Goal: Task Accomplishment & Management: Use online tool/utility

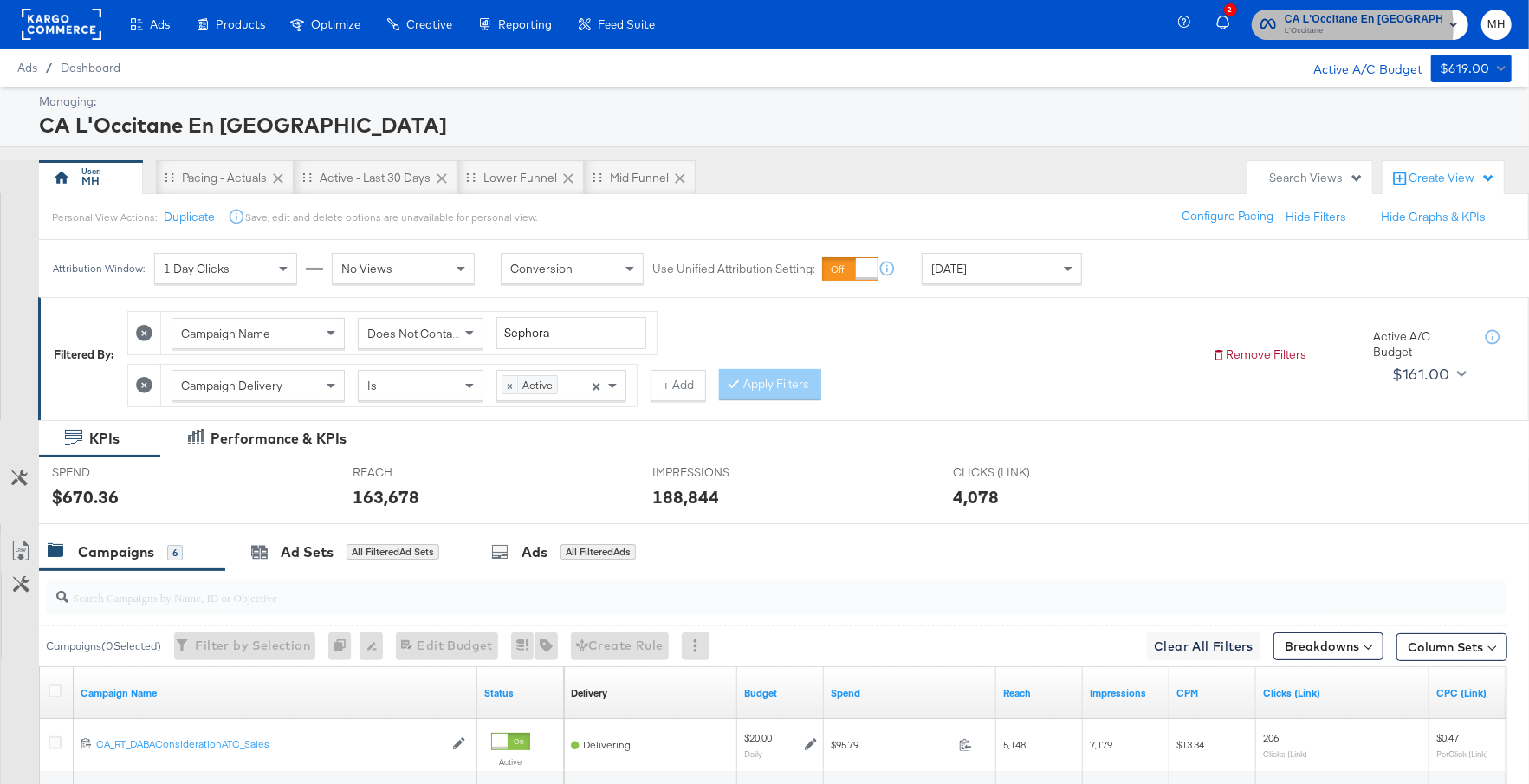
click at [1329, 27] on span "L'Occitane" at bounding box center [1364, 31] width 158 height 14
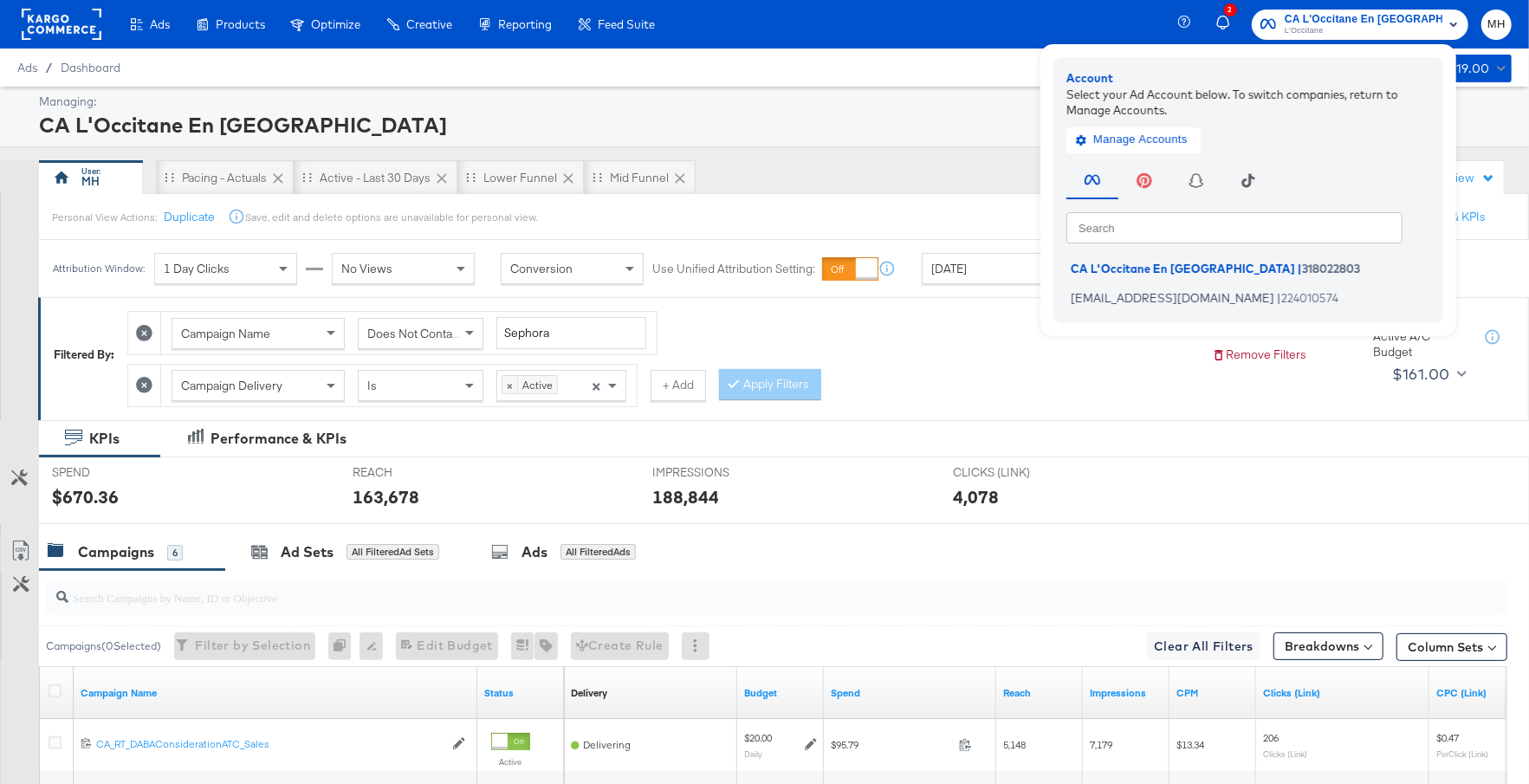
click at [58, 36] on rect at bounding box center [62, 24] width 80 height 31
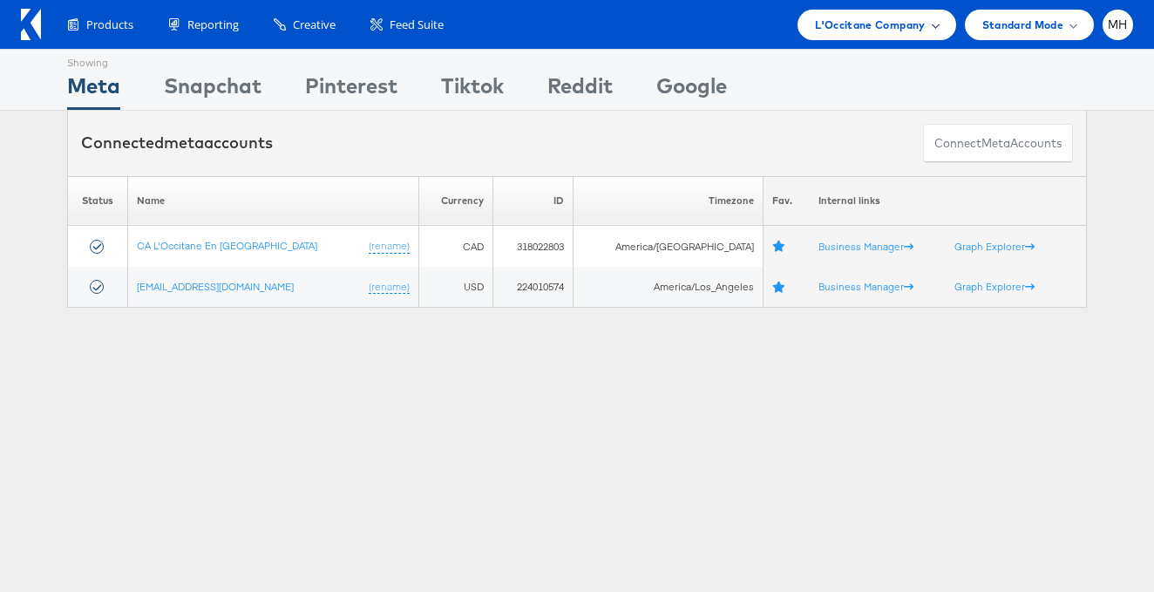
click at [920, 31] on span "L'Occitane Company" at bounding box center [870, 25] width 110 height 18
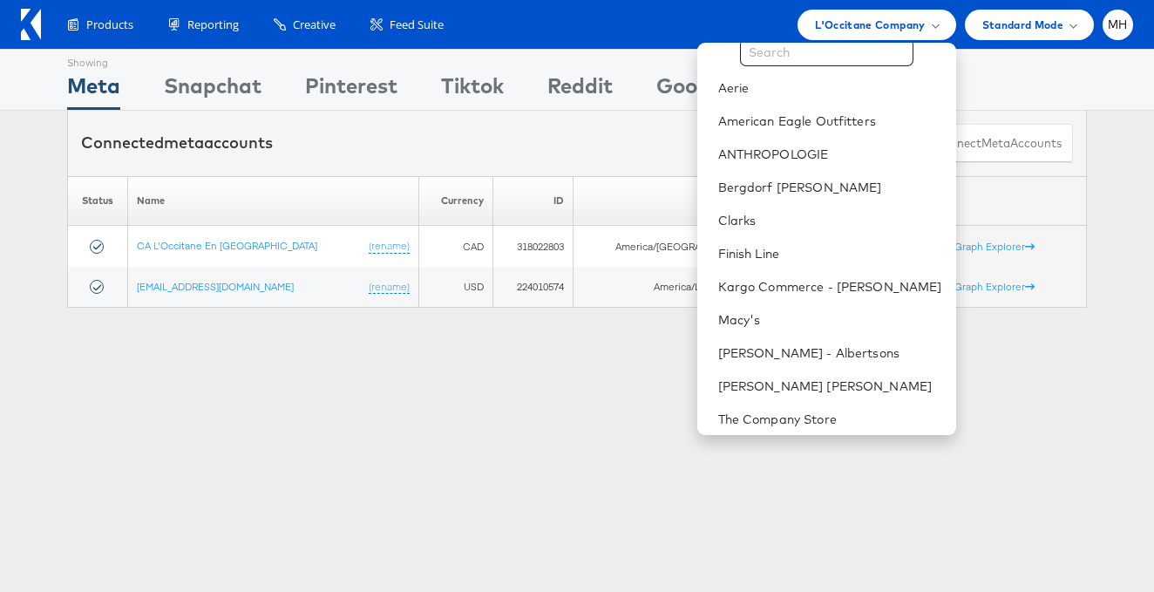
scroll to position [41, 0]
click at [846, 114] on link "American Eagle Outfitters" at bounding box center [830, 122] width 224 height 17
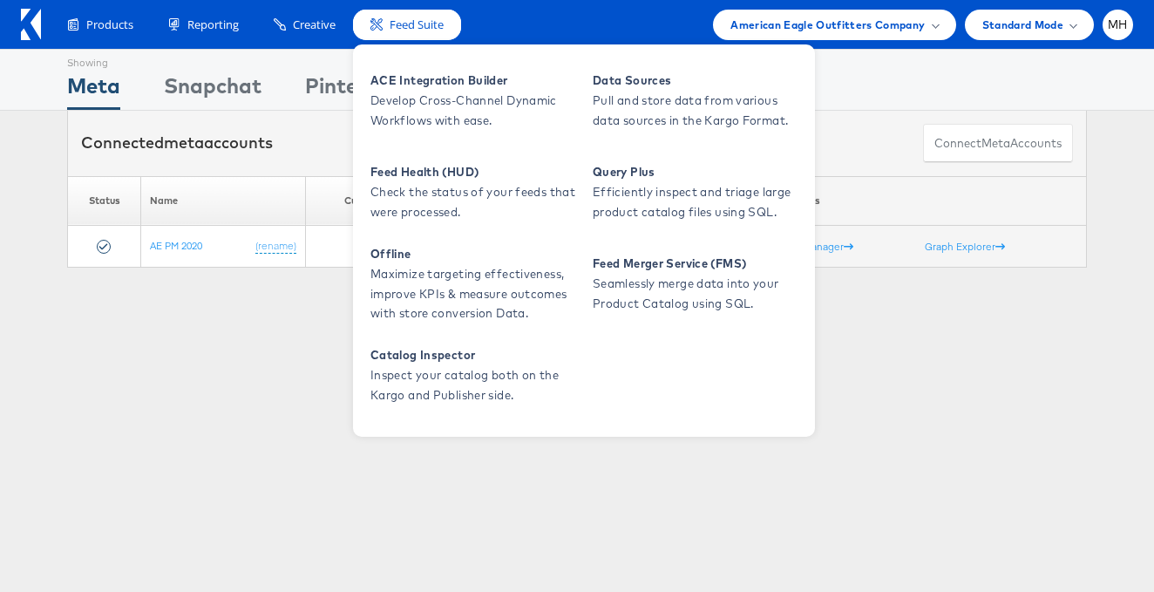
click at [424, 25] on span "Feed Suite" at bounding box center [417, 25] width 54 height 17
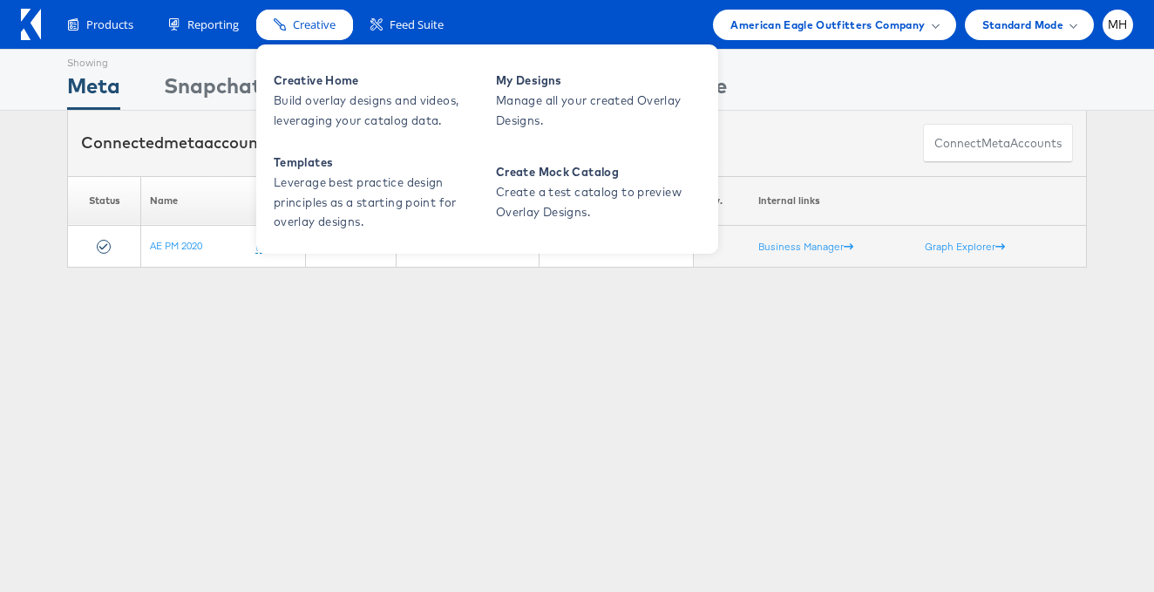
click at [298, 18] on span "Creative" at bounding box center [314, 25] width 43 height 17
click at [316, 30] on span "Creative" at bounding box center [314, 25] width 43 height 17
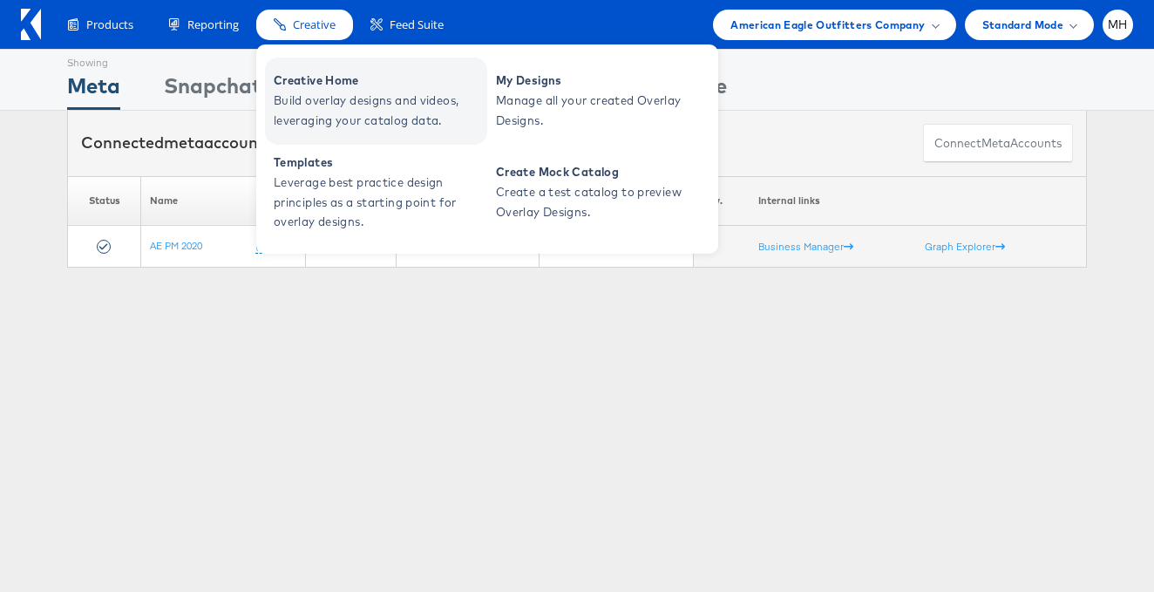
click at [305, 78] on span "Creative Home" at bounding box center [378, 81] width 209 height 20
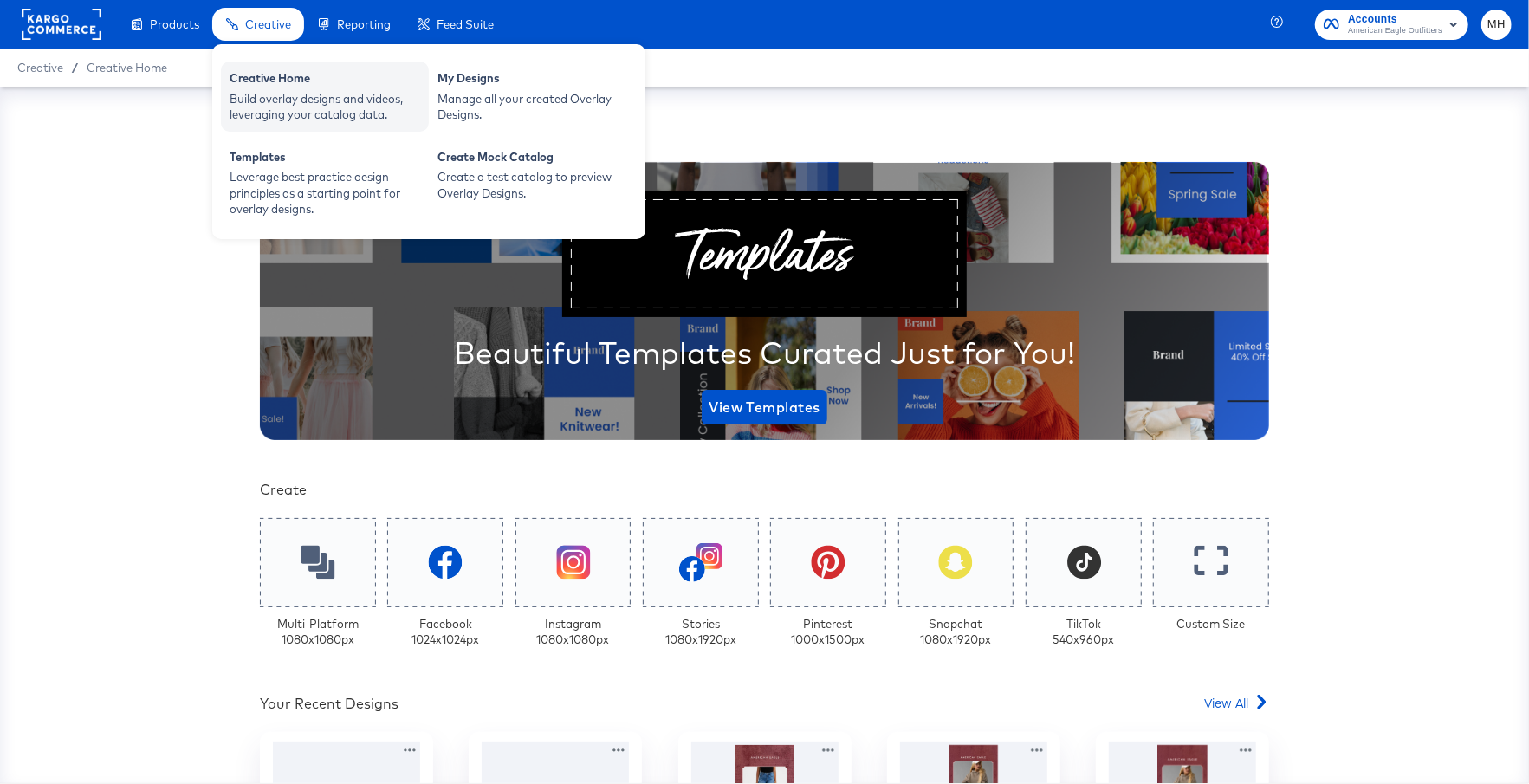
click at [276, 96] on div "Build overlay designs and videos, leveraging your catalog data." at bounding box center [325, 107] width 191 height 32
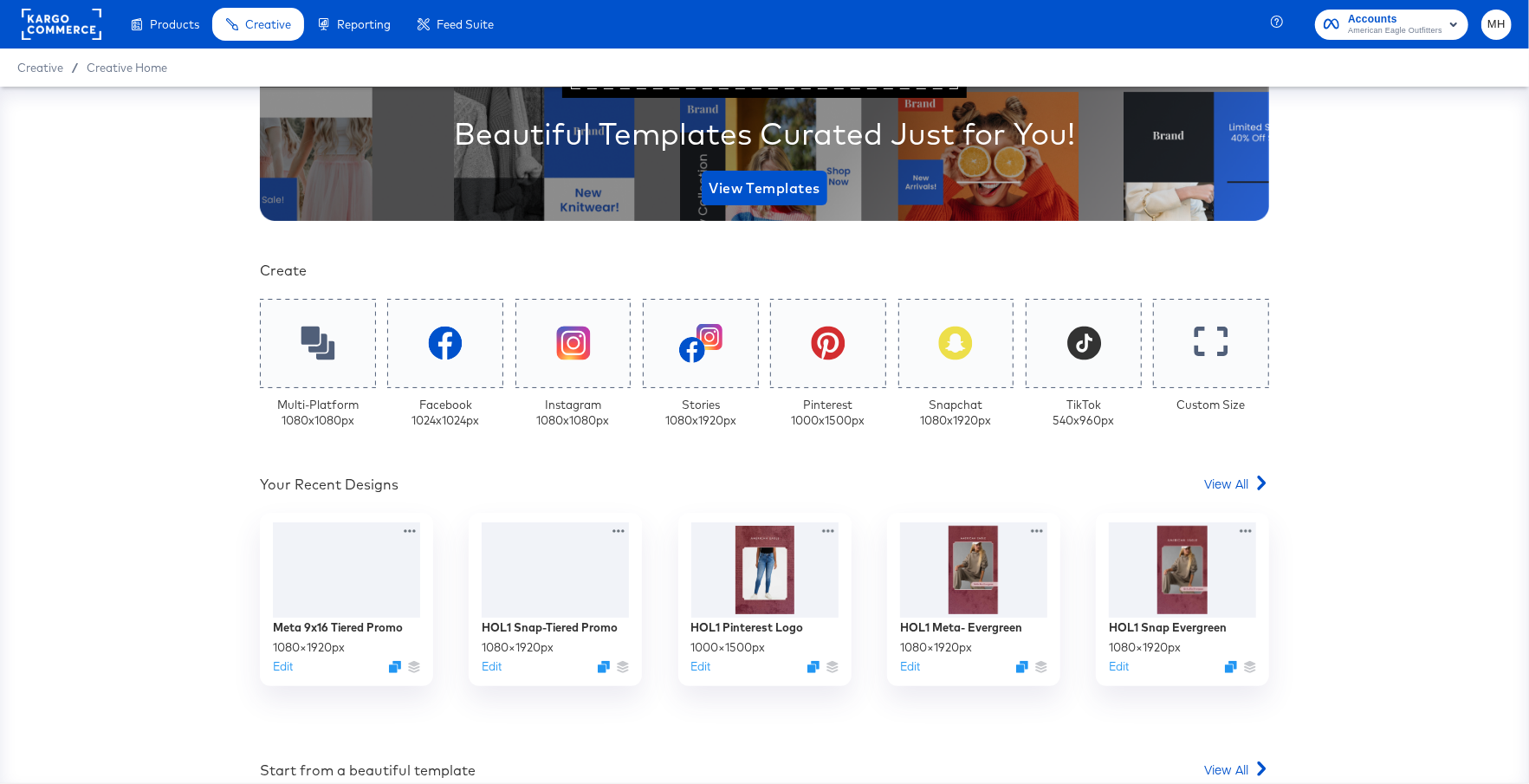
scroll to position [522, 0]
